Goal: Download file/media

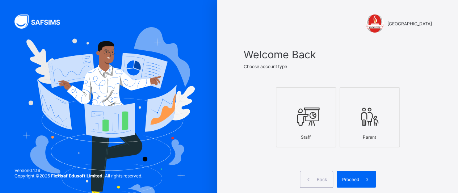
click at [304, 115] on icon at bounding box center [305, 117] width 25 height 22
click at [354, 179] on span "Proceed" at bounding box center [350, 179] width 17 height 5
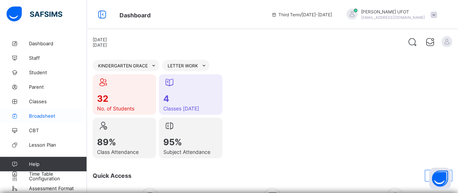
click at [38, 112] on link "Broadsheet" at bounding box center [43, 116] width 87 height 14
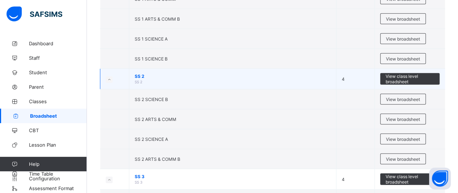
scroll to position [1007, 0]
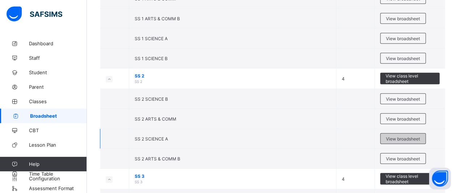
click at [394, 134] on div "View broadsheet" at bounding box center [403, 138] width 46 height 11
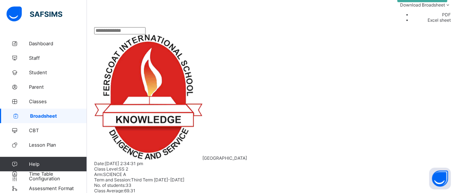
scroll to position [138, 0]
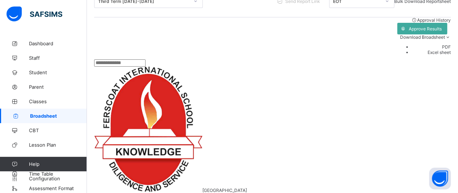
scroll to position [104, 0]
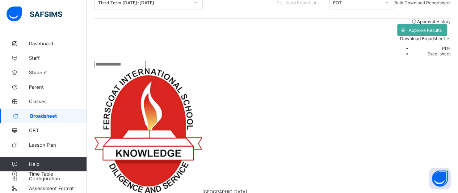
click at [437, 51] on li "PDF" at bounding box center [431, 48] width 39 height 5
click at [446, 51] on li "PDF" at bounding box center [431, 48] width 39 height 5
click at [431, 57] on li "Excel sheet" at bounding box center [431, 53] width 39 height 5
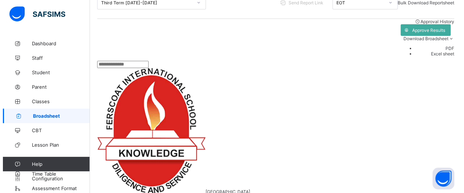
scroll to position [0, 378]
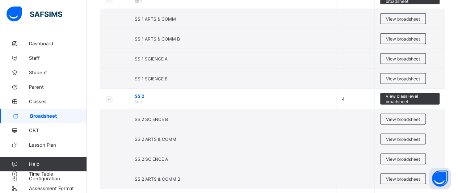
scroll to position [986, 0]
click at [398, 117] on span "View broadsheet" at bounding box center [403, 119] width 34 height 5
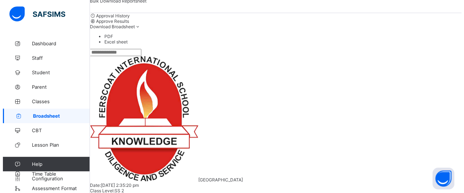
scroll to position [106, 0]
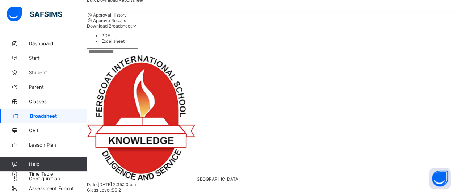
click at [132, 29] on span "Download Broadsheet" at bounding box center [109, 25] width 45 height 5
click at [432, 44] on li "Excel sheet" at bounding box center [279, 40] width 357 height 5
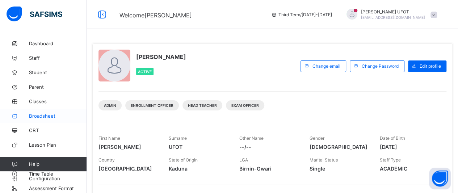
click at [30, 112] on link "Broadsheet" at bounding box center [43, 116] width 87 height 14
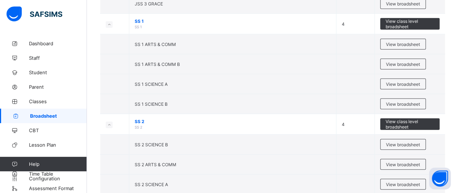
scroll to position [962, 0]
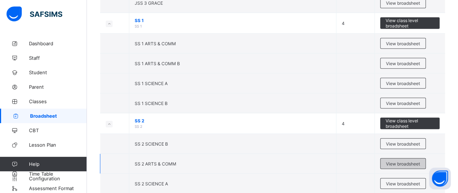
click at [416, 158] on div "View broadsheet" at bounding box center [403, 163] width 46 height 11
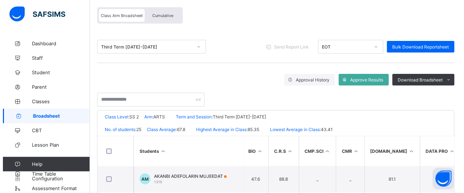
scroll to position [60, 0]
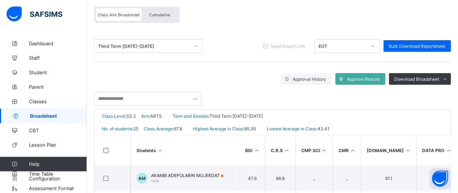
click at [160, 145] on th "Students" at bounding box center [185, 150] width 109 height 30
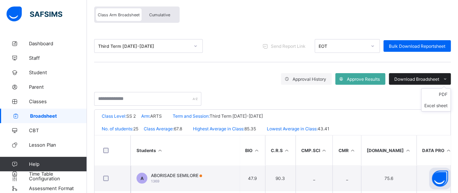
click at [423, 79] on span "Download Broadsheet" at bounding box center [416, 78] width 45 height 5
click at [439, 107] on li "Excel sheet" at bounding box center [436, 105] width 29 height 11
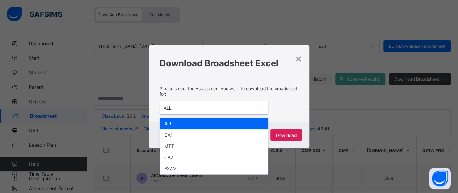
click at [255, 105] on div at bounding box center [261, 108] width 12 height 12
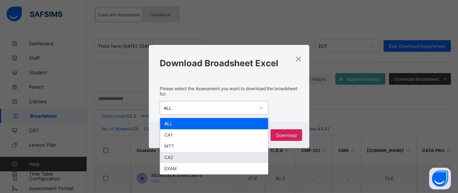
click at [180, 158] on div "CA2" at bounding box center [214, 157] width 108 height 11
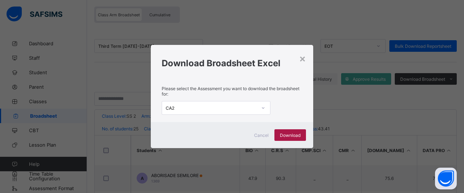
click at [293, 136] on span "Download" at bounding box center [290, 135] width 21 height 5
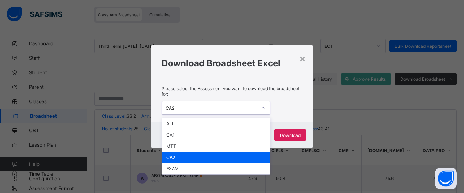
click at [262, 108] on icon at bounding box center [263, 107] width 4 height 7
click at [192, 165] on div "EXAM" at bounding box center [216, 168] width 108 height 11
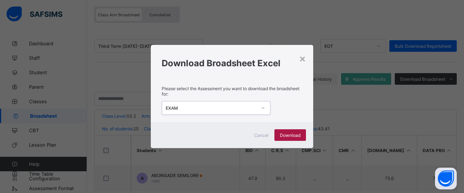
click at [291, 134] on span "Download" at bounding box center [290, 135] width 21 height 5
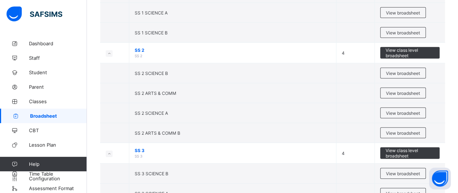
scroll to position [1034, 0]
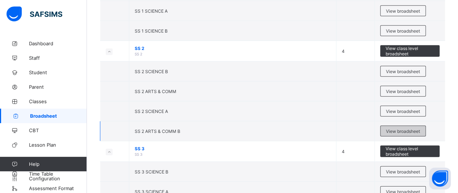
click at [415, 129] on span "View broadsheet" at bounding box center [403, 131] width 34 height 5
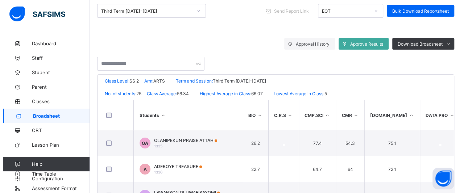
scroll to position [96, 0]
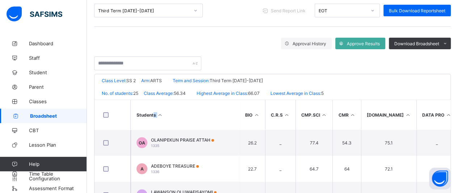
drag, startPoint x: 154, startPoint y: 115, endPoint x: 168, endPoint y: 114, distance: 13.8
click at [168, 114] on th "Students" at bounding box center [185, 115] width 109 height 30
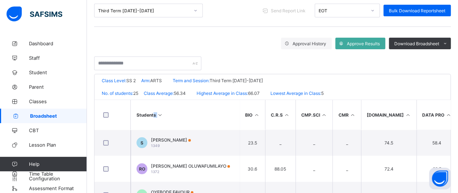
click at [168, 114] on th "Students" at bounding box center [185, 115] width 109 height 30
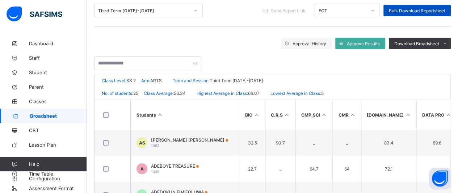
click at [422, 9] on span "Bulk Download Reportsheet" at bounding box center [417, 10] width 57 height 5
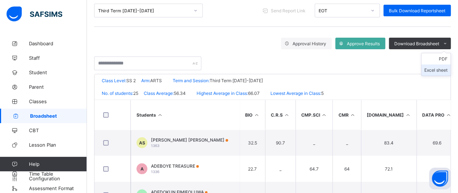
click at [443, 71] on li "Excel sheet" at bounding box center [436, 69] width 29 height 11
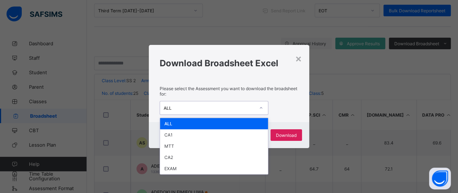
click at [260, 110] on icon at bounding box center [261, 107] width 4 height 7
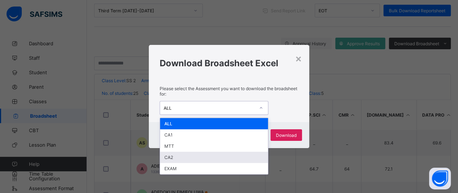
click at [234, 160] on div "CA2" at bounding box center [214, 157] width 108 height 11
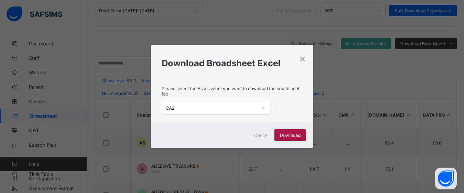
click at [292, 134] on span "Download" at bounding box center [290, 135] width 21 height 5
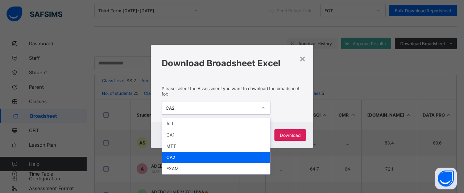
click at [264, 108] on icon at bounding box center [263, 107] width 3 height 1
click at [255, 170] on div "EXAM" at bounding box center [216, 168] width 108 height 11
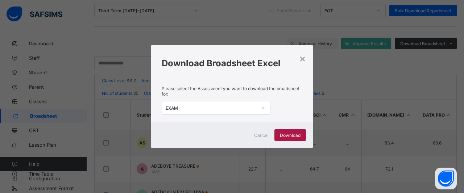
click at [292, 135] on span "Download" at bounding box center [290, 135] width 21 height 5
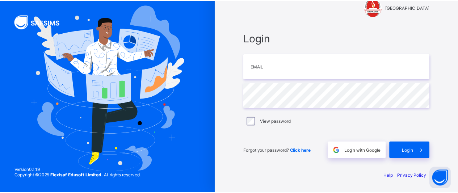
scroll to position [16, 0]
